Goal: Task Accomplishment & Management: Use online tool/utility

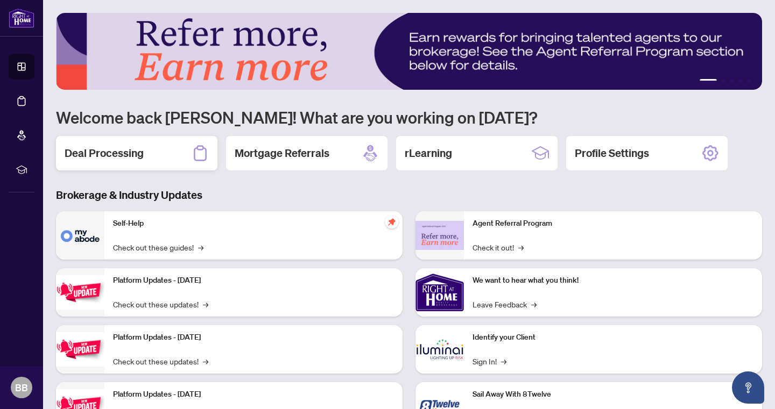
click at [138, 158] on h2 "Deal Processing" at bounding box center [104, 153] width 79 height 15
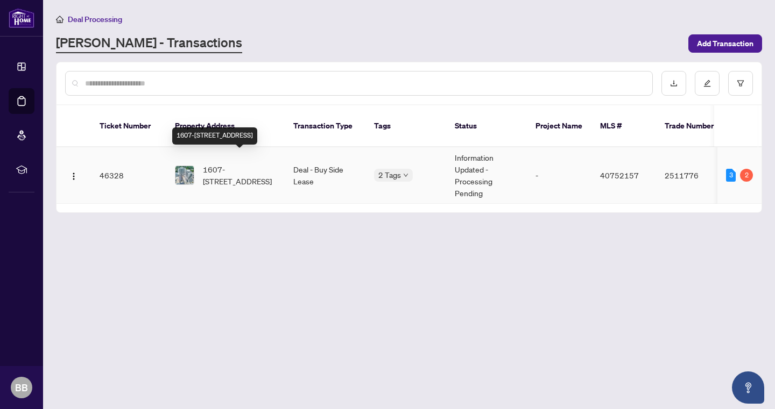
click at [222, 169] on span "1607-50 Grand Avenue, Cambridge, ON N1S 2L8, Canada" at bounding box center [239, 176] width 73 height 24
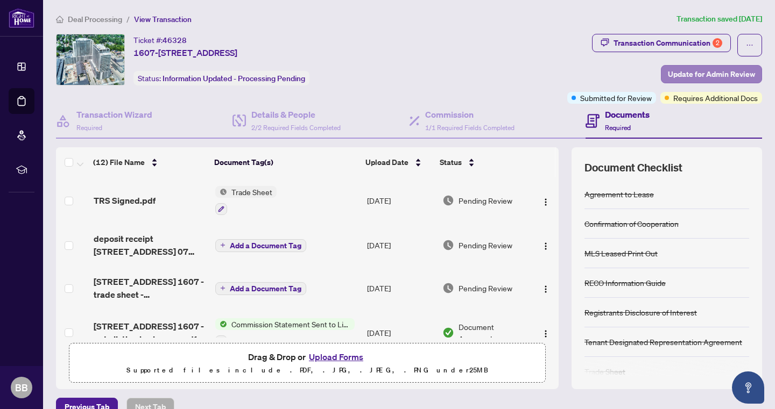
click at [723, 74] on span "Update for Admin Review" at bounding box center [711, 74] width 87 height 17
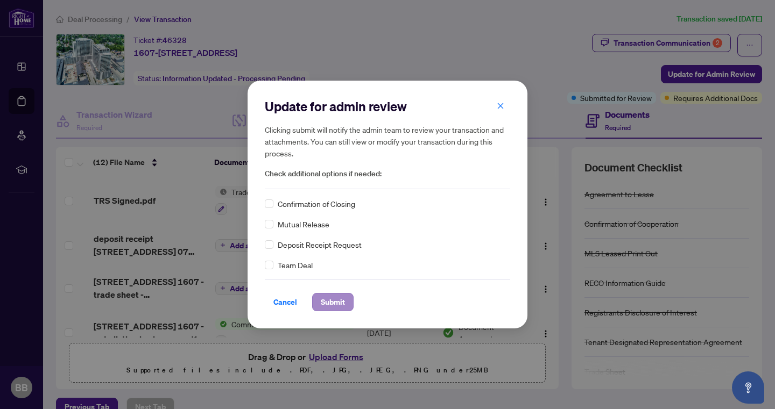
click at [331, 304] on span "Submit" at bounding box center [333, 302] width 24 height 17
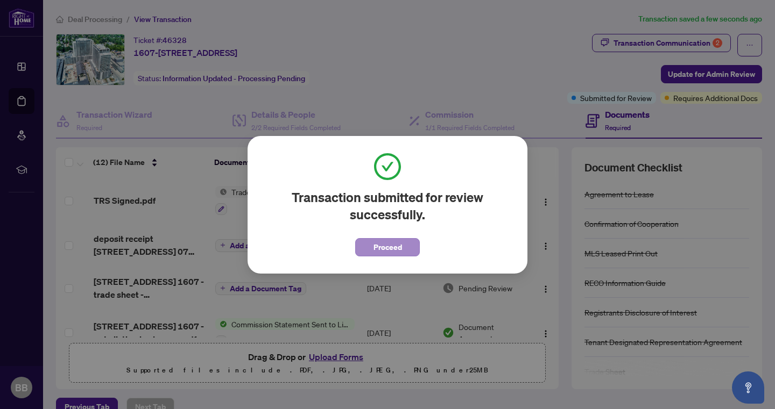
click at [381, 244] on span "Proceed" at bounding box center [387, 247] width 29 height 17
